Goal: Transaction & Acquisition: Book appointment/travel/reservation

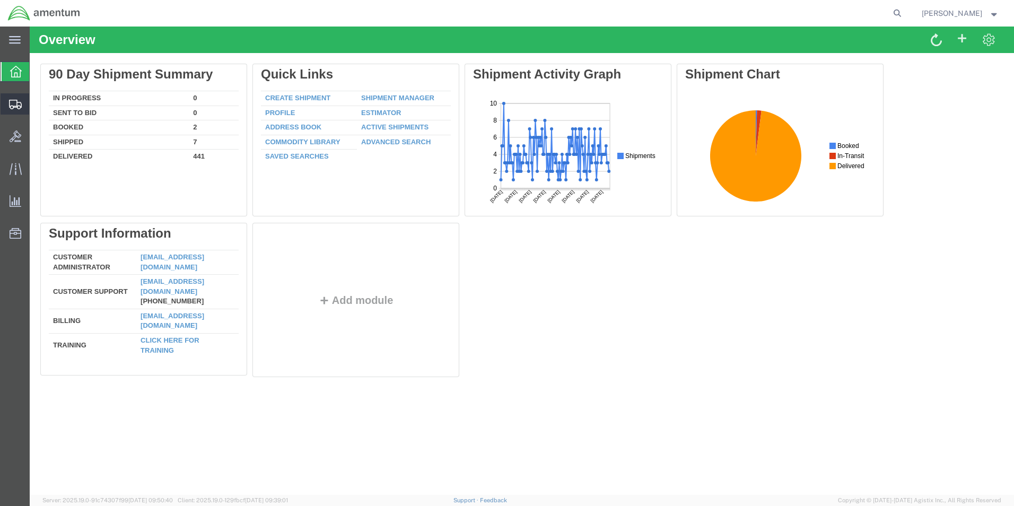
click at [0, 0] on span "Create Shipment" at bounding box center [0, 0] width 0 height 0
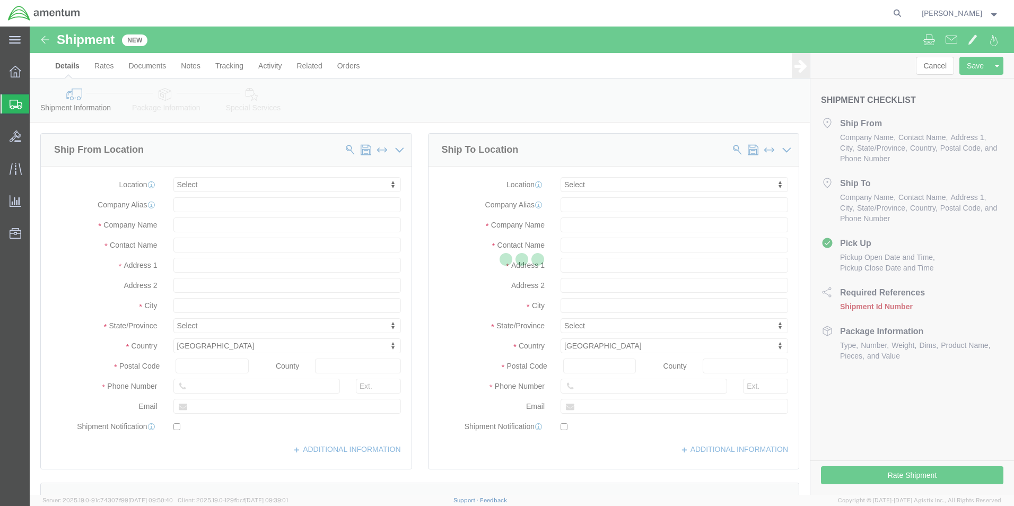
select select
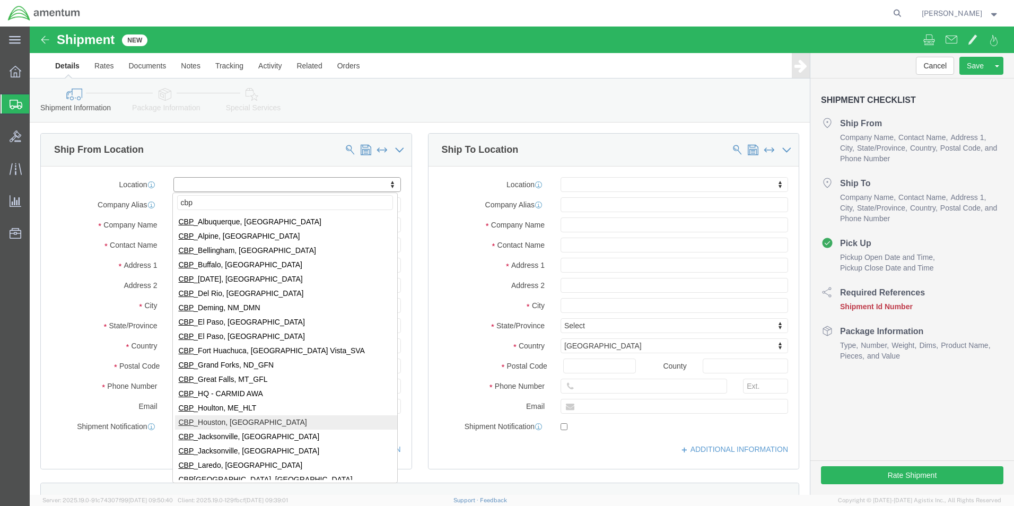
type input "cbp"
select select "49929"
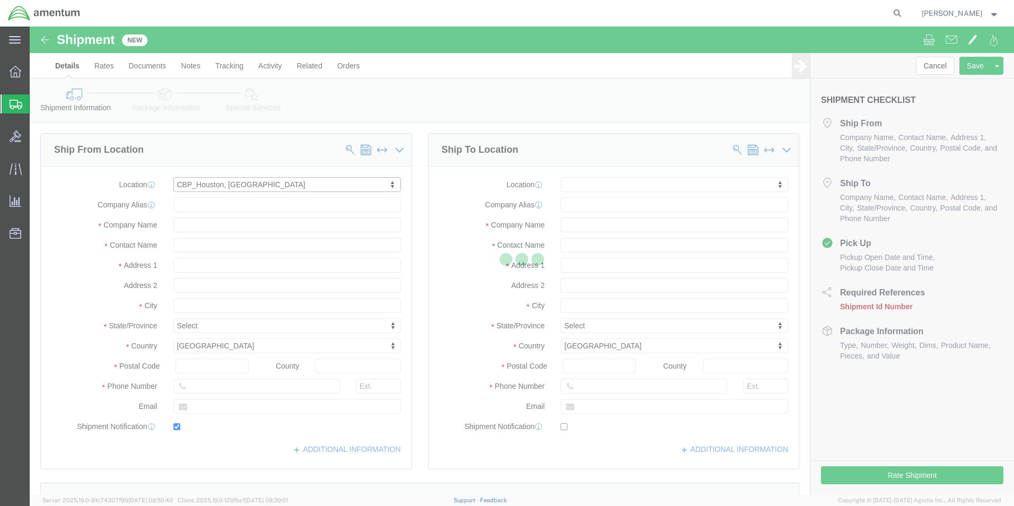
type input "[STREET_ADDRESS][PERSON_NAME]"
type input "Hangar 15A, c/o US CBP"
type input "77303"
type input "[PHONE_NUMBER]"
type input "[PERSON_NAME][EMAIL_ADDRESS][PERSON_NAME][DOMAIN_NAME]"
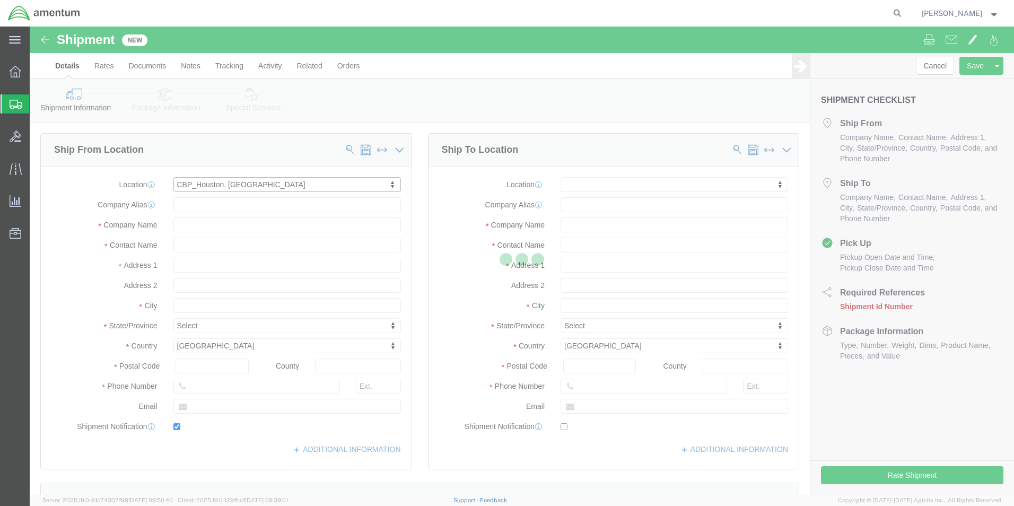
checkbox input "true"
type input "Amentum Services, Inc"
type input "[PERSON_NAME]"
type input "Conroe"
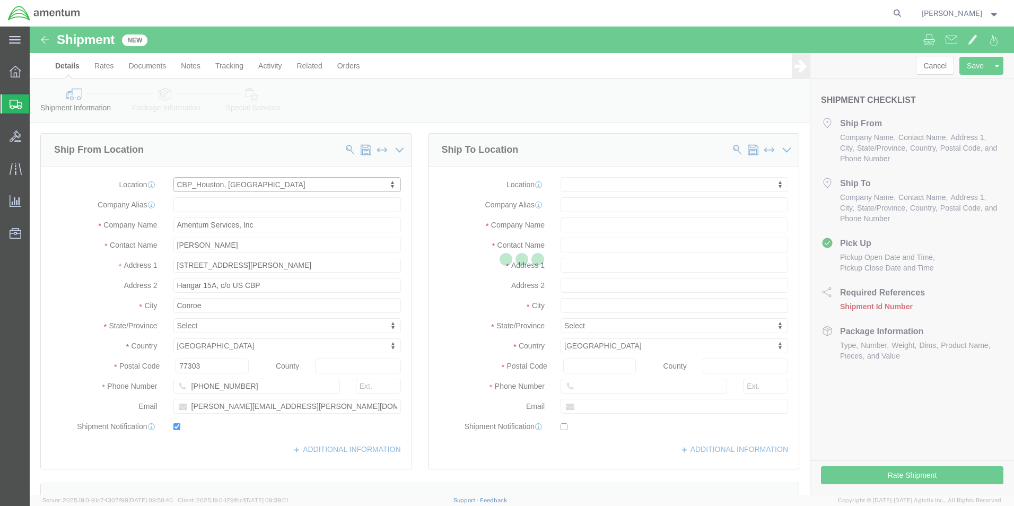
select select "[GEOGRAPHIC_DATA]"
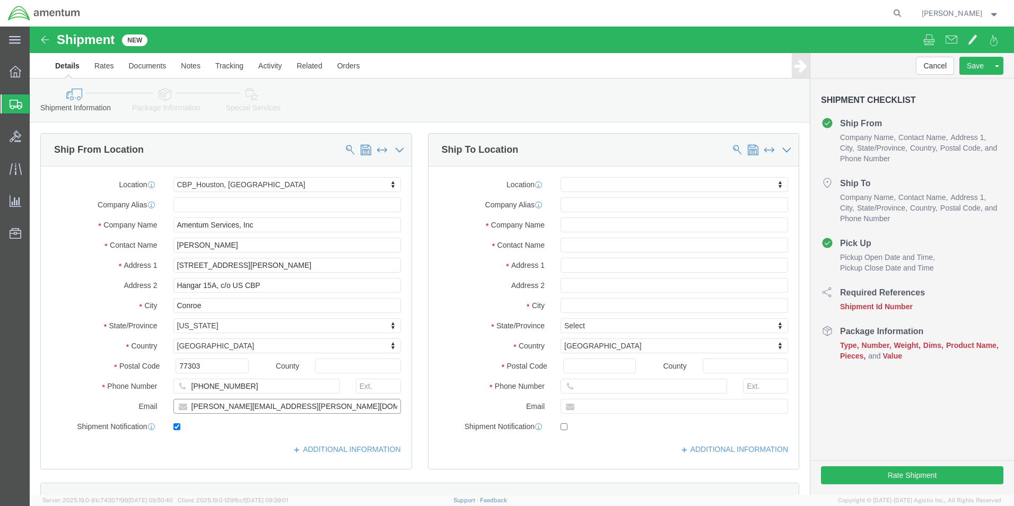
click input "[PERSON_NAME][EMAIL_ADDRESS][PERSON_NAME][DOMAIN_NAME]"
type input "m"
checkbox input "false"
click input "Hangar 15A, c/o US CBP"
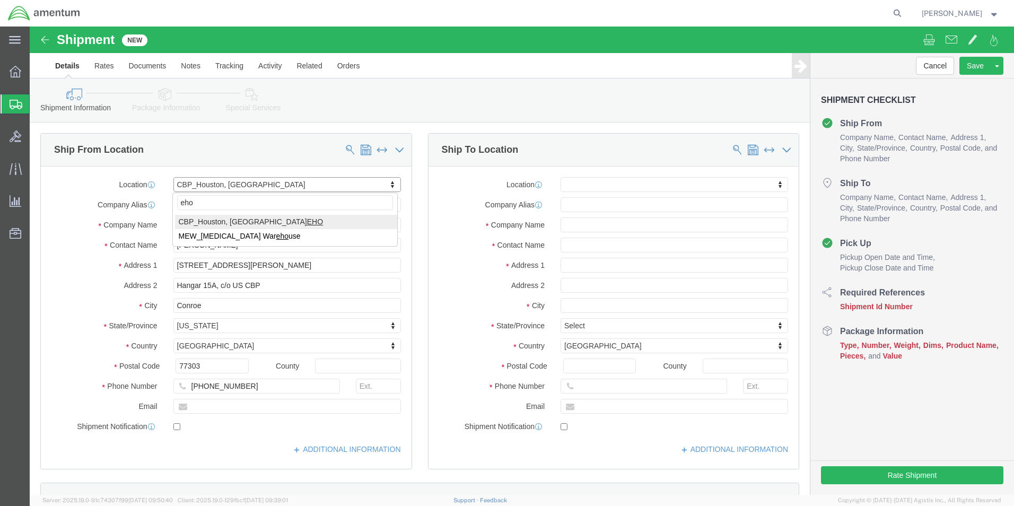
type input "eho"
click input "Hangar 15A, c/o US CBP"
click input "text"
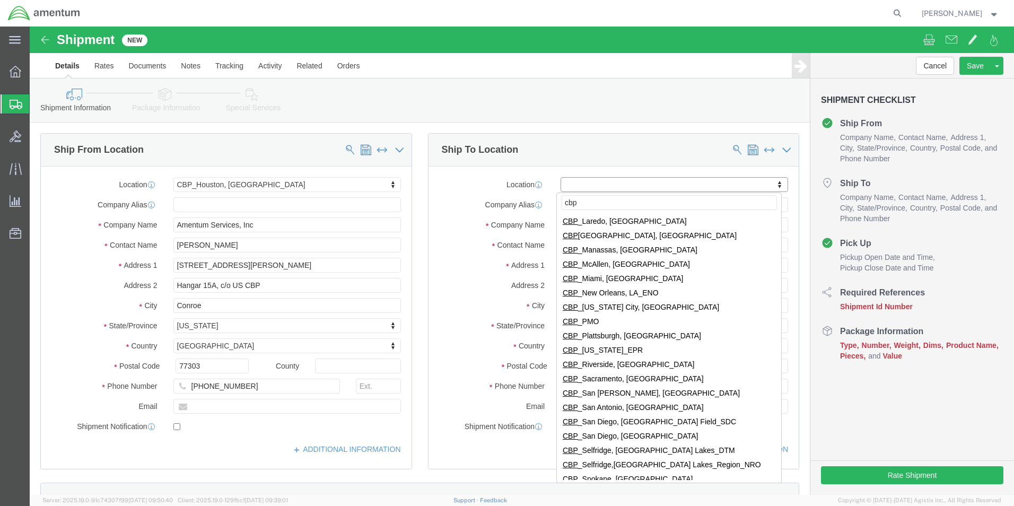
scroll to position [265, 0]
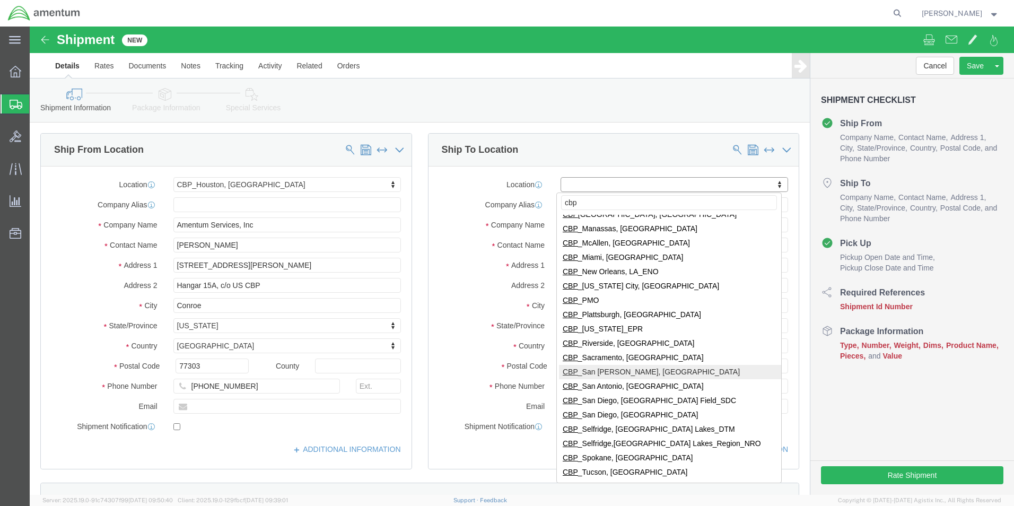
type input "cbp"
select select "49914"
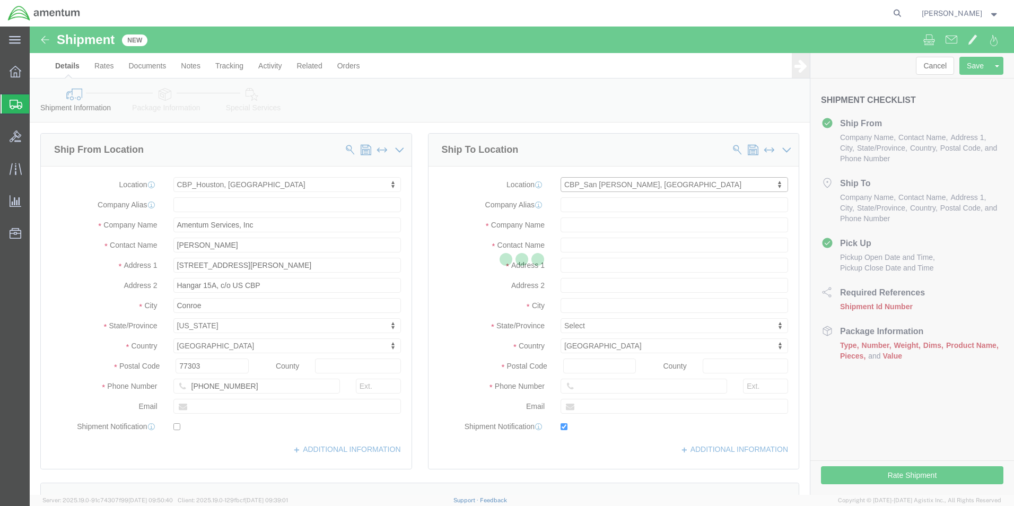
type input "[STREET_ADDRESS]"
type input "76904"
type input "[PHONE_NUMBER]"
type input "[PERSON_NAME][EMAIL_ADDRESS][PERSON_NAME][DOMAIN_NAME]"
checkbox input "true"
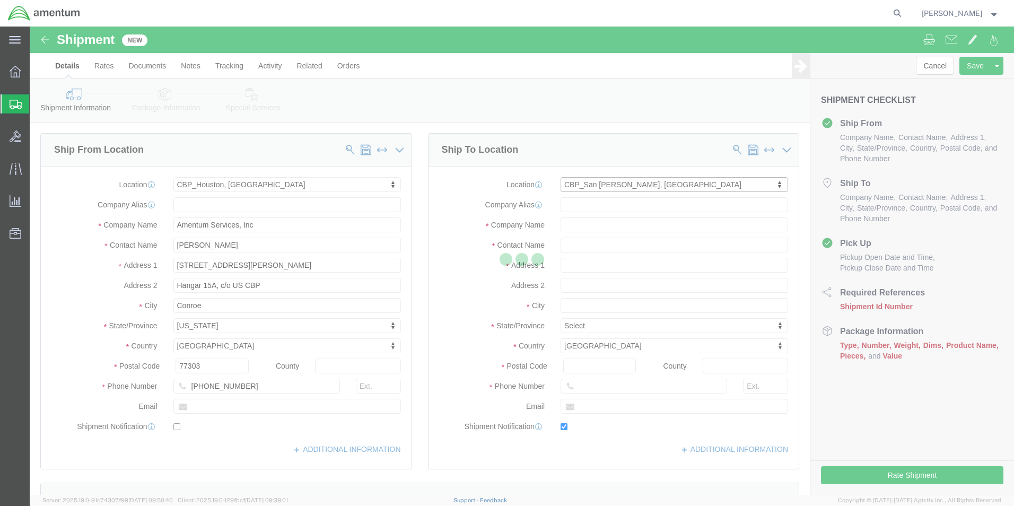
type input "Amentum Services, Inc"
type input "[PERSON_NAME]"
type input "San [PERSON_NAME]"
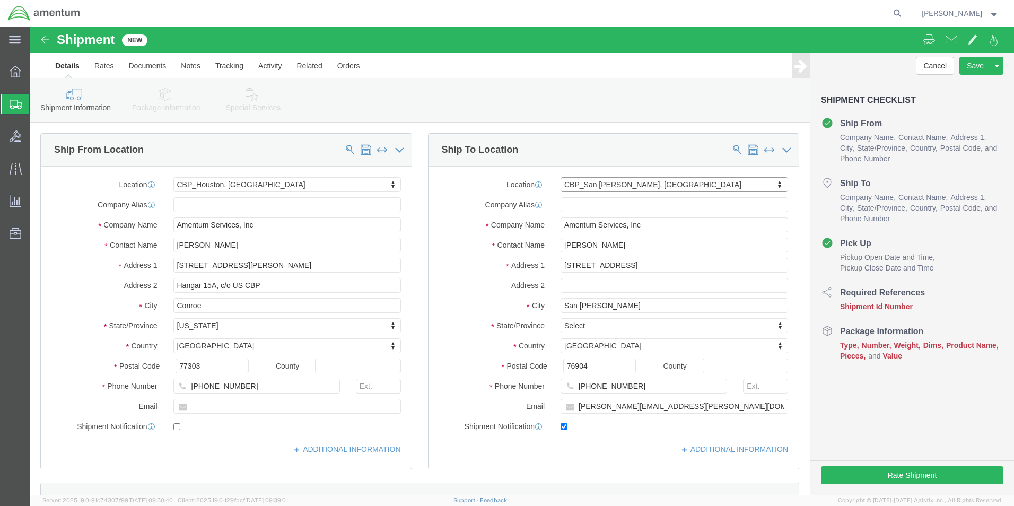
select select "[GEOGRAPHIC_DATA]"
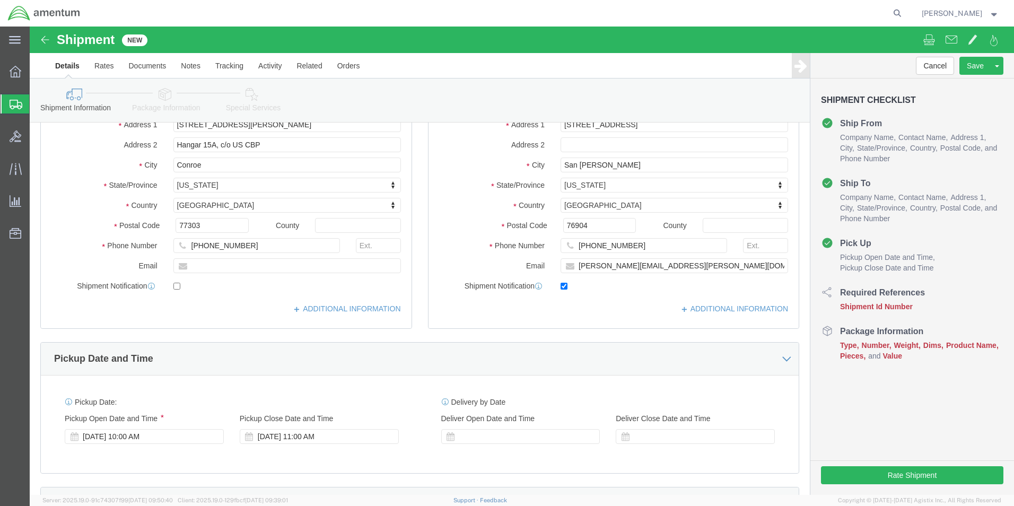
scroll to position [0, 0]
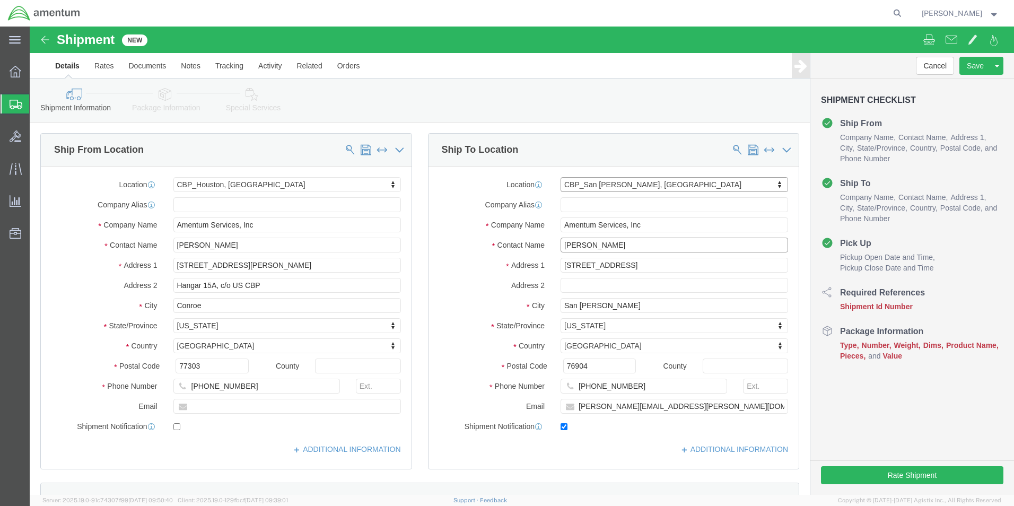
click input "[PERSON_NAME]"
type input "F"
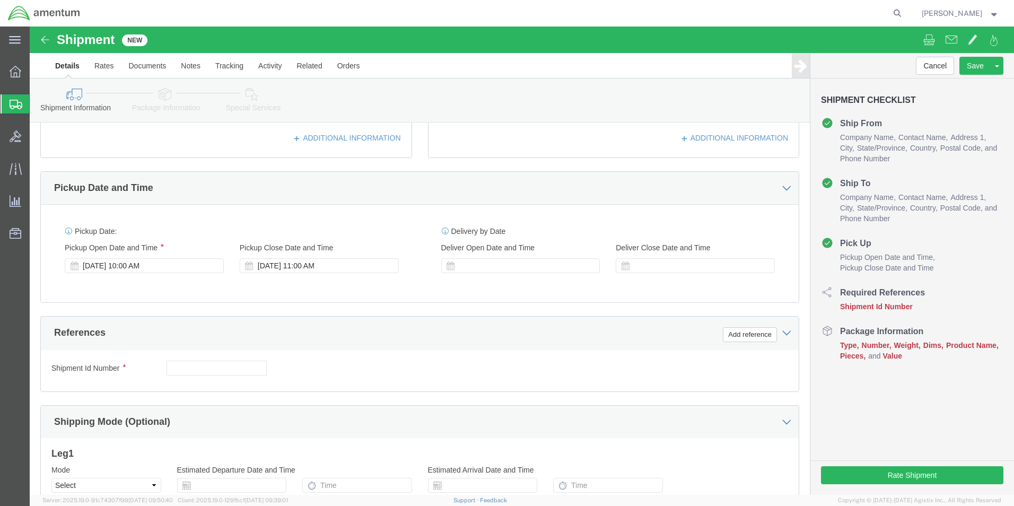
scroll to position [318, 0]
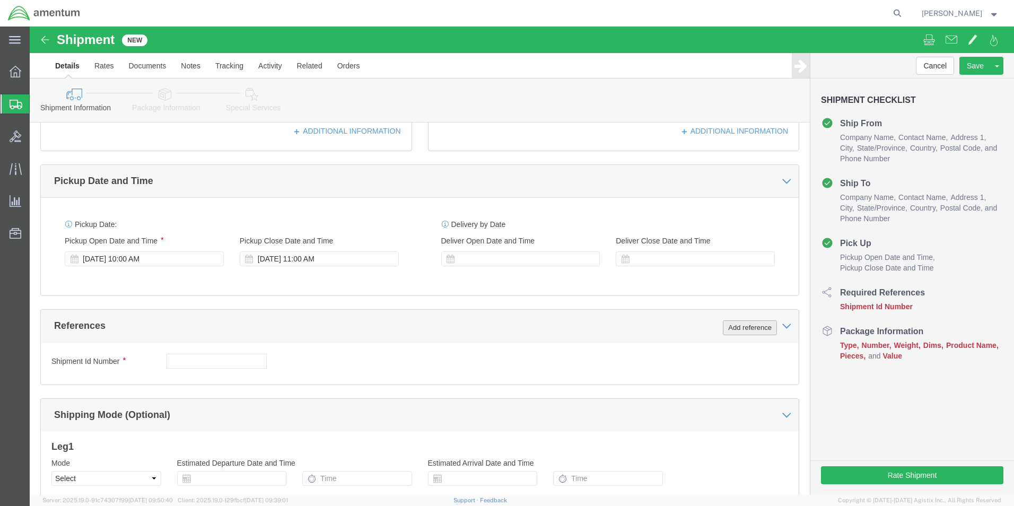
type input "[PERSON_NAME]"
click button "Add reference"
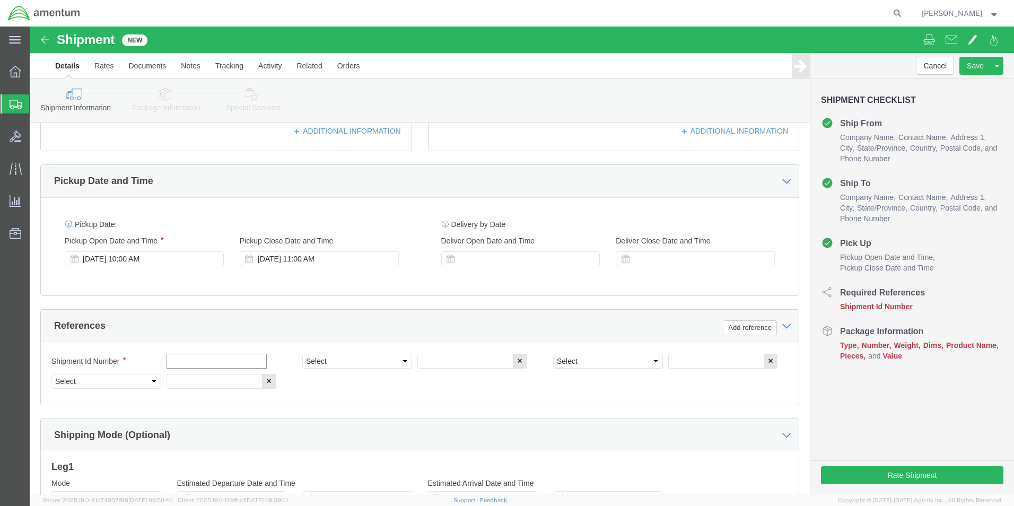
click input "text"
type input "[DATE]"
click select "Select Account Type Activity ID Airline Appointment Number ASN Batch Request # …"
select select "CUSTREF"
click select "Select Account Type Activity ID Airline Appointment Number ASN Batch Request # …"
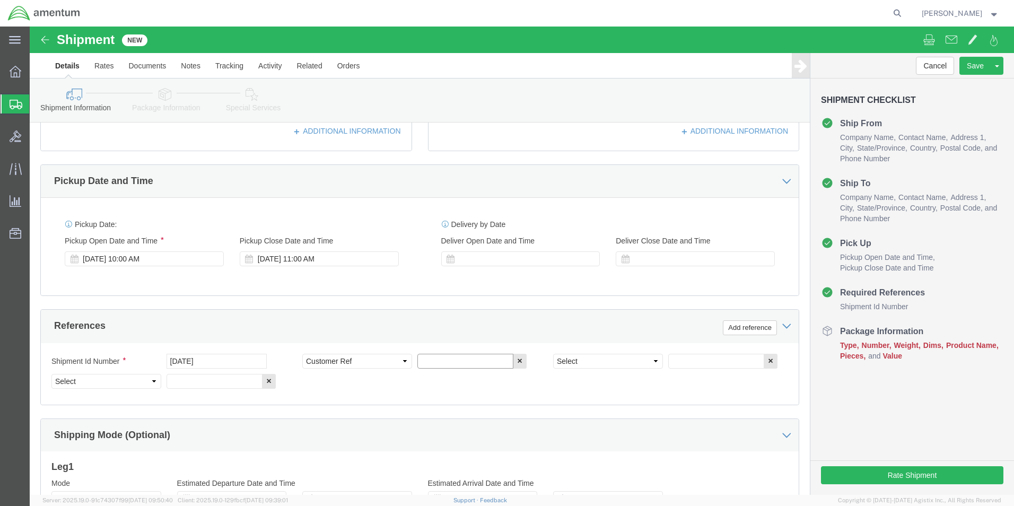
click input "text"
type input "AC PART"
click select "Select Account Type Activity ID Airline Appointment Number ASN Batch Request # …"
select select "PROJNUM"
click select "Select Account Type Activity ID Airline Appointment Number ASN Batch Request # …"
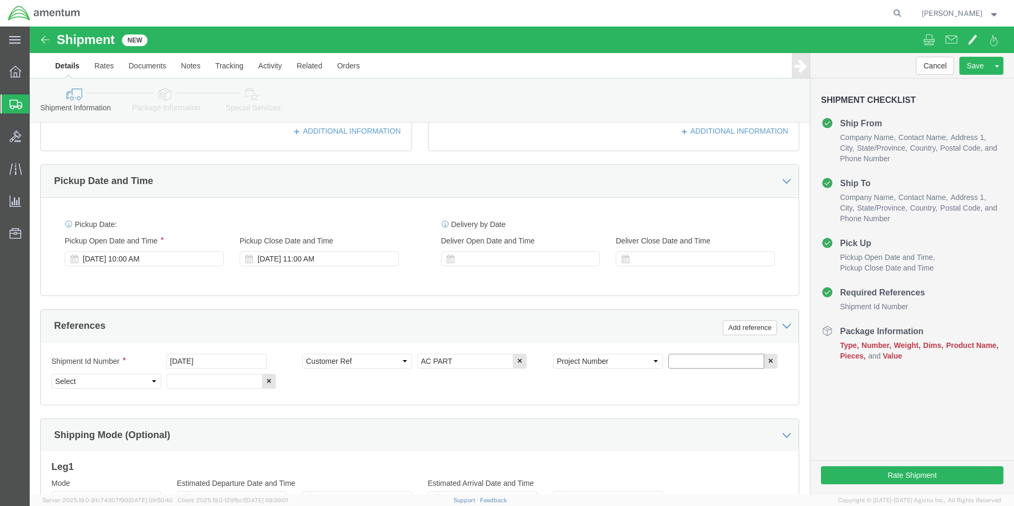
click input "text"
type input "6118.03.03.2219.000.EHO.0000"
click select "Select Account Type Activity ID Airline Appointment Number ASN Batch Request # …"
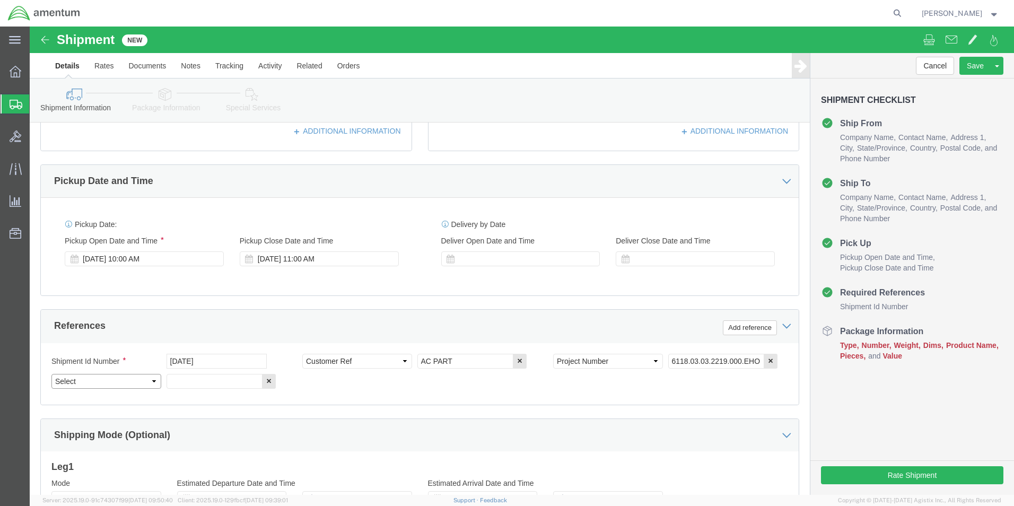
select select "DEPT"
click select "Select Account Type Activity ID Airline Appointment Number ASN Batch Request # …"
click input "text"
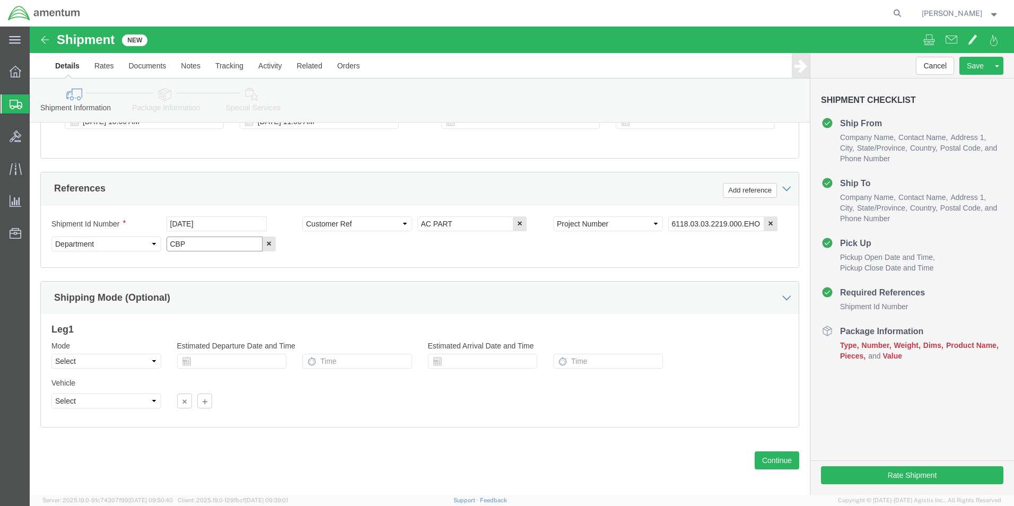
scroll to position [463, 0]
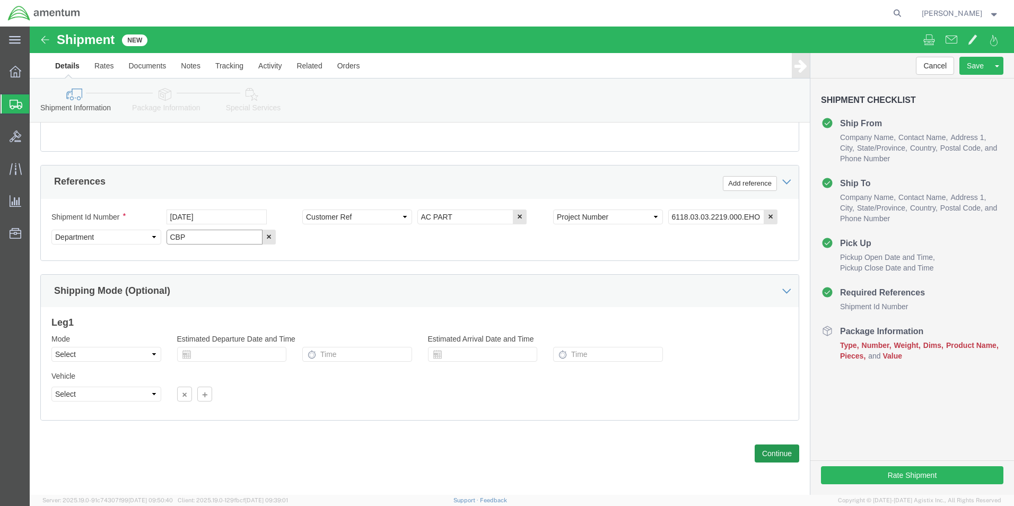
type input "CBP"
click button "Continue"
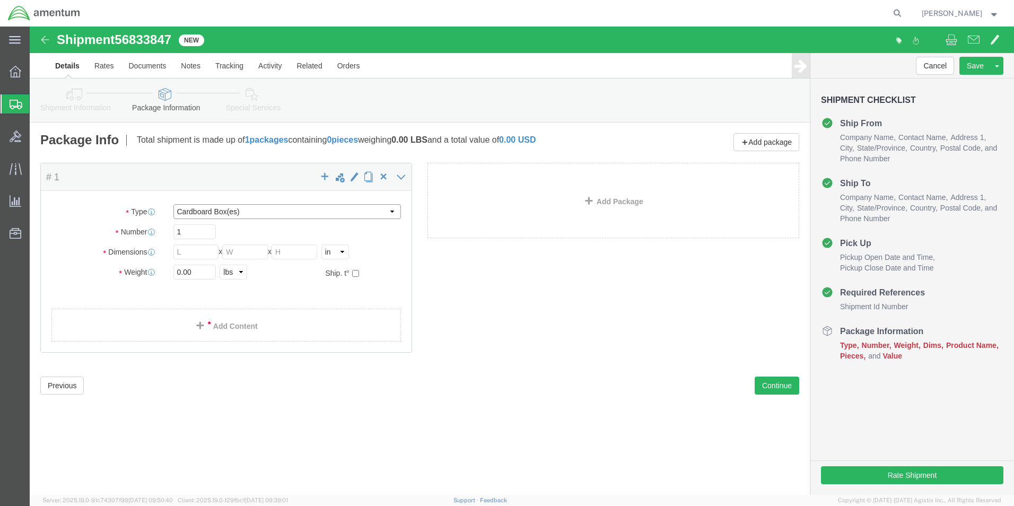
click select "Select BCK Boxes Bale(s) Basket(s) Bolt(s) Bottle(s) Buckets Bulk Bundle(s) Can…"
select select "ENV"
click select "Select BCK Boxes Bale(s) Basket(s) Bolt(s) Bottle(s) Buckets Bulk Bundle(s) Can…"
type input "9.50"
type input "12.50"
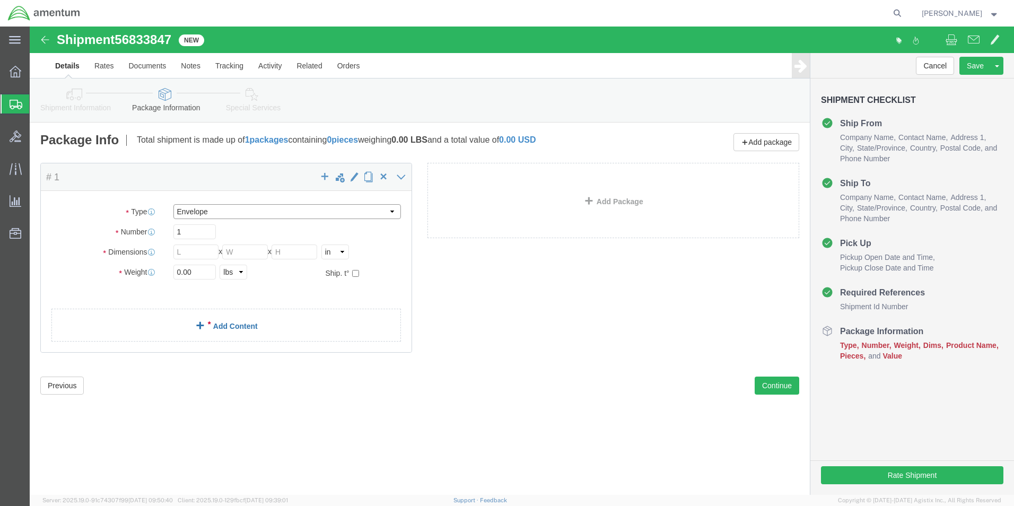
type input "0.25"
type input "1"
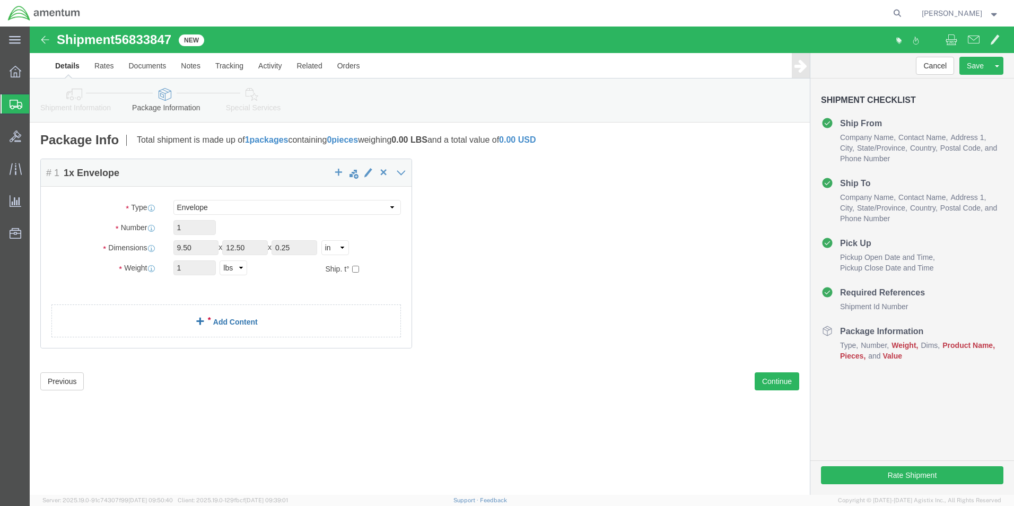
click link "Add Content"
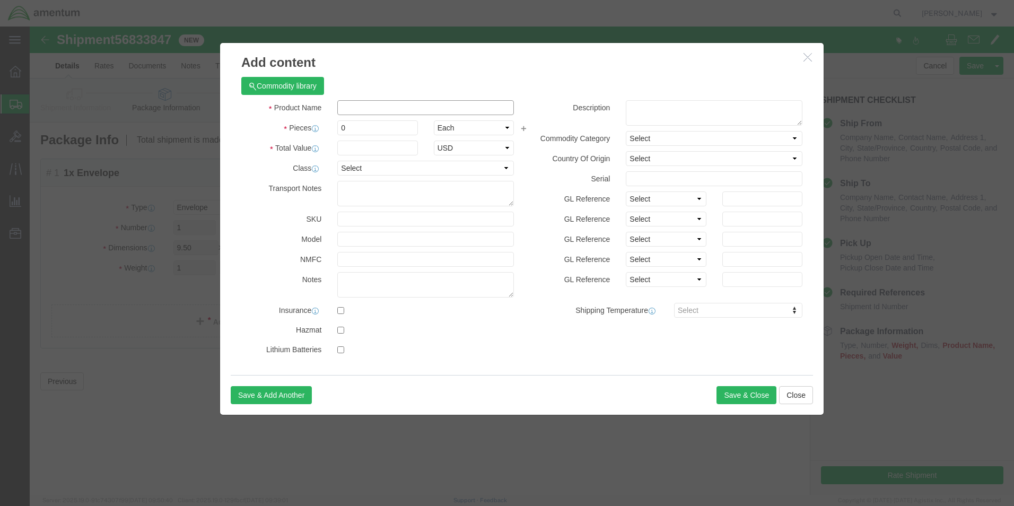
click input "text"
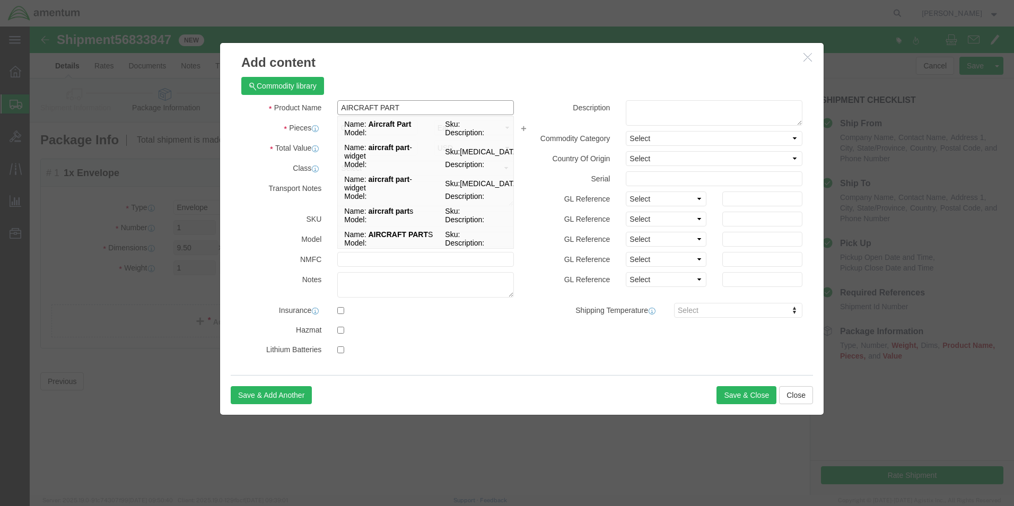
type input "AIRCRAFT PART"
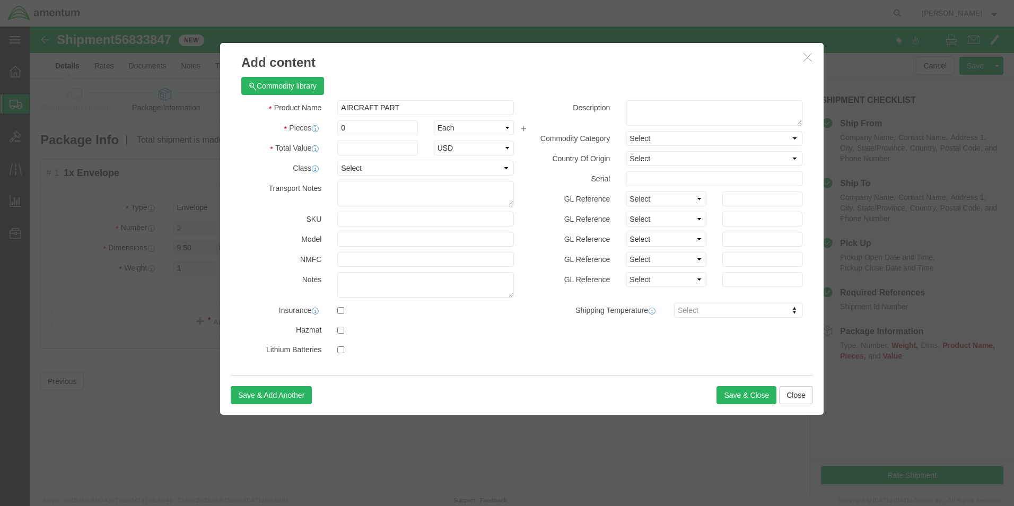
click div "Commodity library"
click input "0"
type input "1"
click input "text"
type input "100.00"
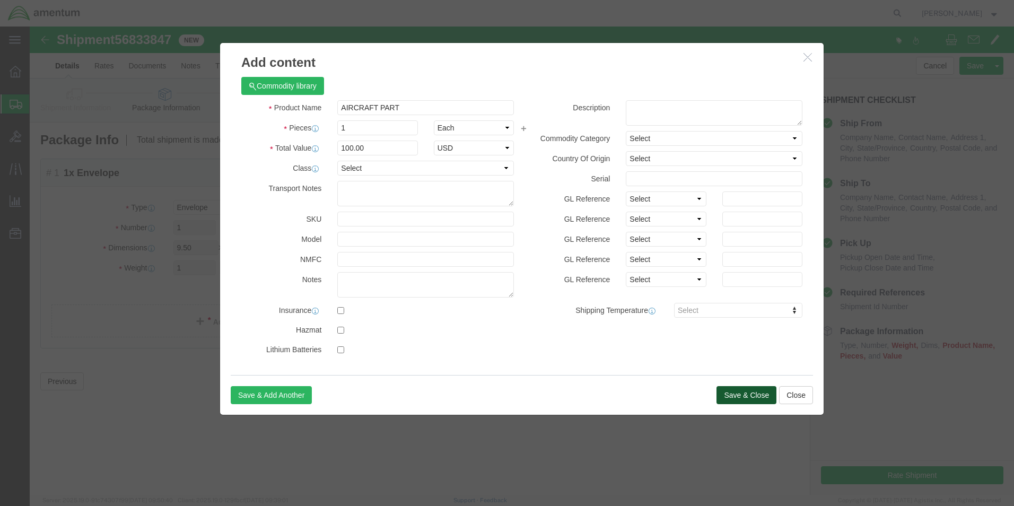
click button "Save & Close"
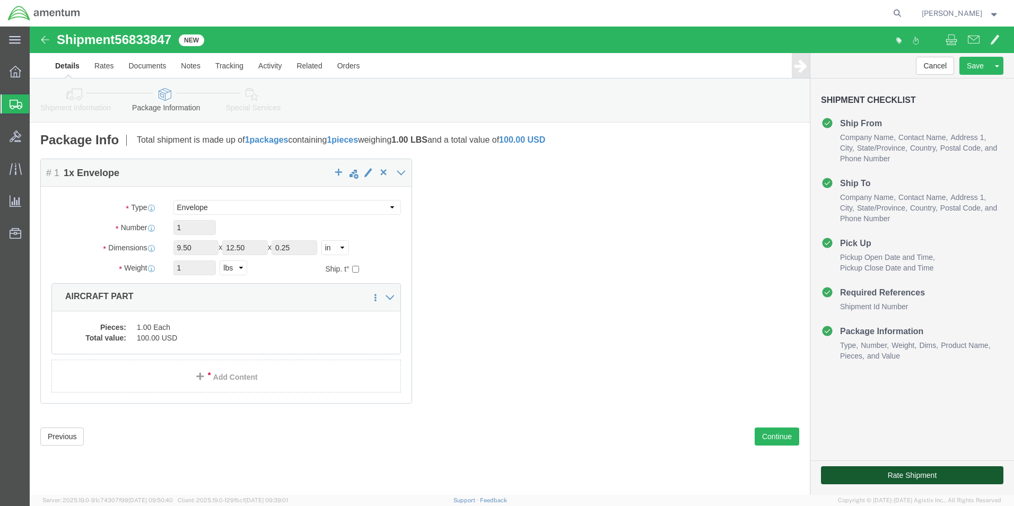
click button "Rate Shipment"
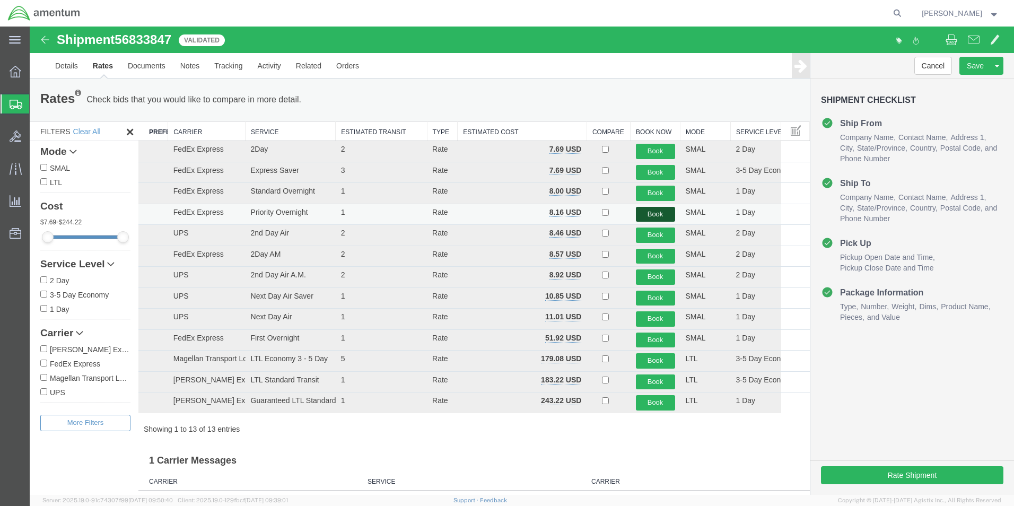
click at [661, 210] on button "Book" at bounding box center [655, 214] width 39 height 15
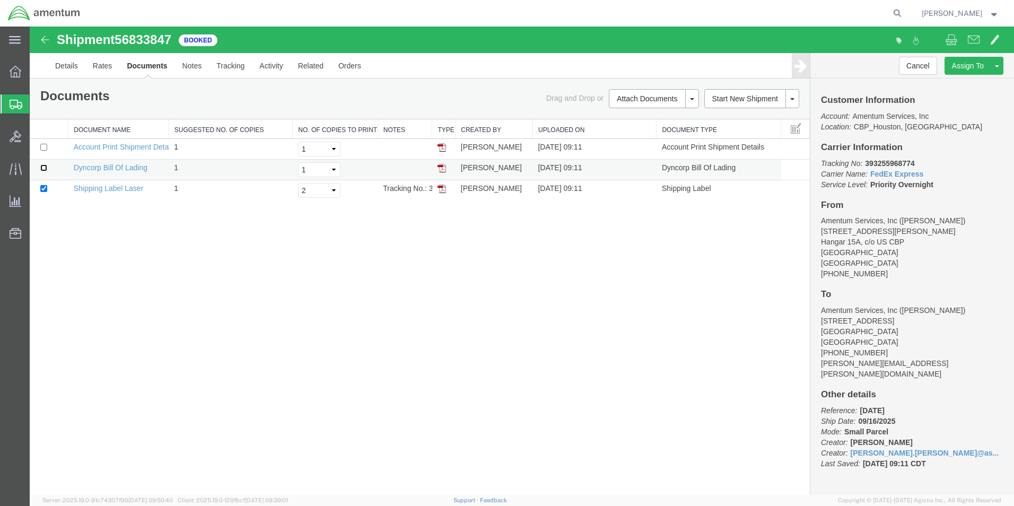
click at [46, 170] on input "checkbox" at bounding box center [43, 167] width 7 height 7
checkbox input "true"
click at [643, 116] on link "Print Documents" at bounding box center [652, 117] width 92 height 16
